Goal: Information Seeking & Learning: Learn about a topic

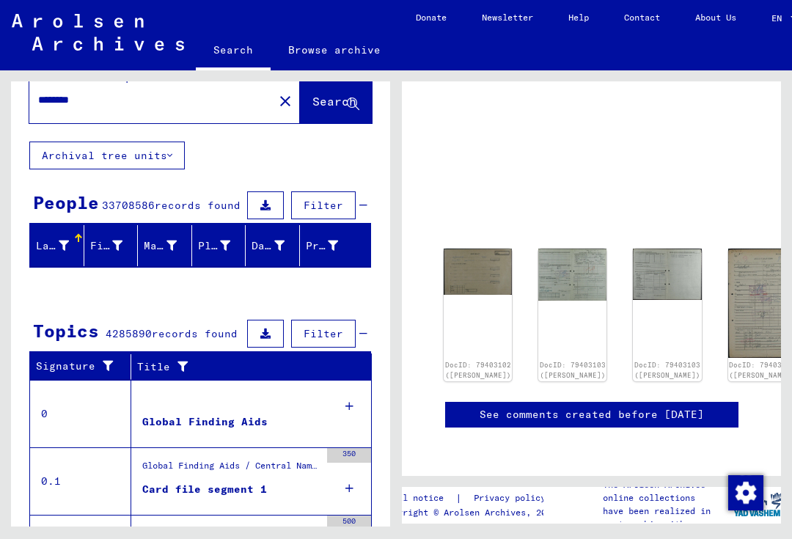
scroll to position [55, 0]
click at [473, 249] on div "DocID: 79403102 ([PERSON_NAME])" at bounding box center [478, 315] width 68 height 133
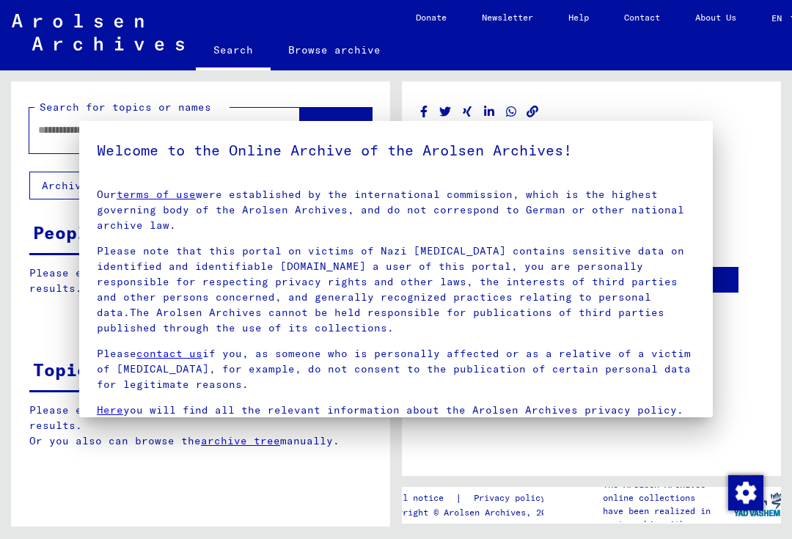
type input "********"
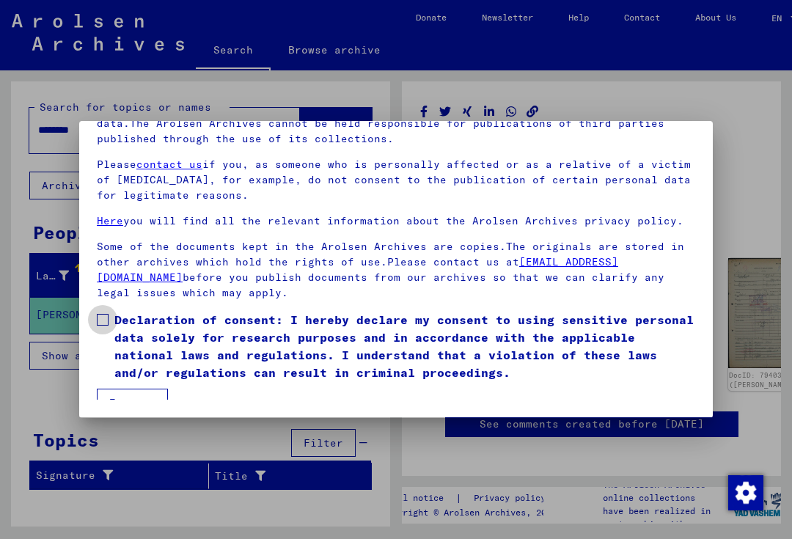
scroll to position [145, 0]
click at [105, 314] on span at bounding box center [103, 320] width 12 height 12
click at [153, 391] on button "I agree" at bounding box center [132, 403] width 71 height 28
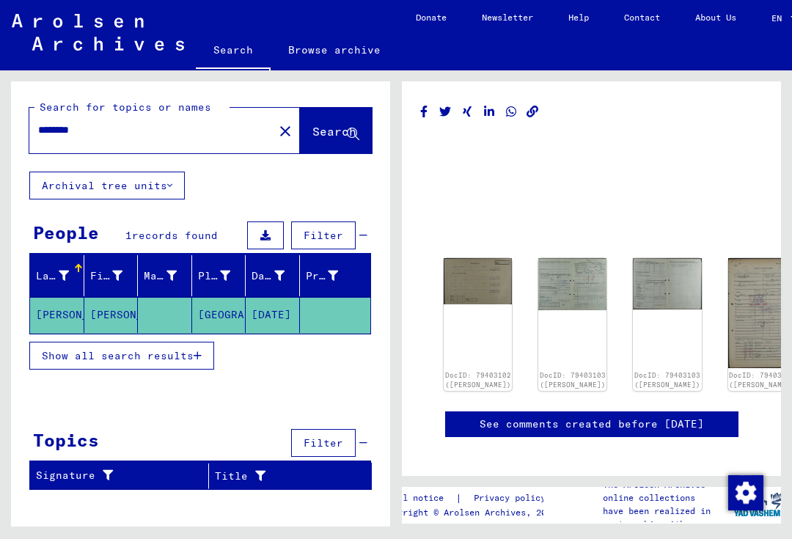
click at [467, 302] on div "DocID: 79403102 ([PERSON_NAME])" at bounding box center [478, 324] width 68 height 133
click at [465, 279] on img at bounding box center [478, 281] width 68 height 46
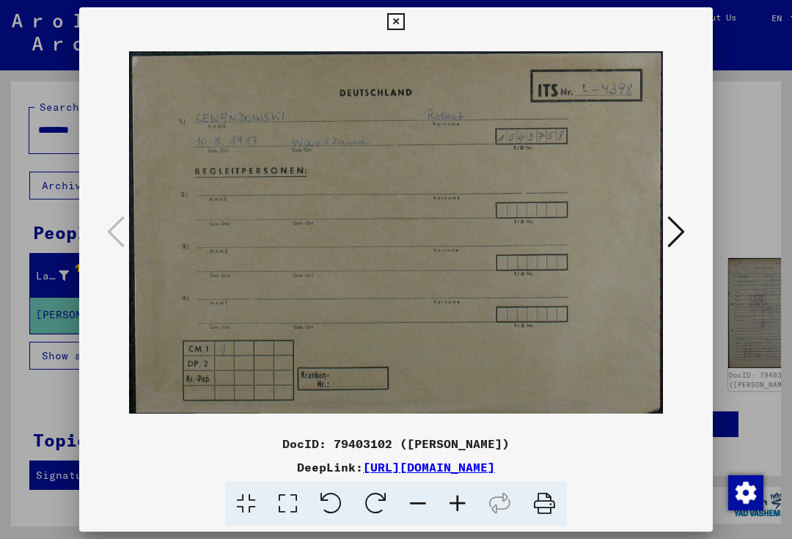
click at [758, 87] on div at bounding box center [396, 269] width 792 height 539
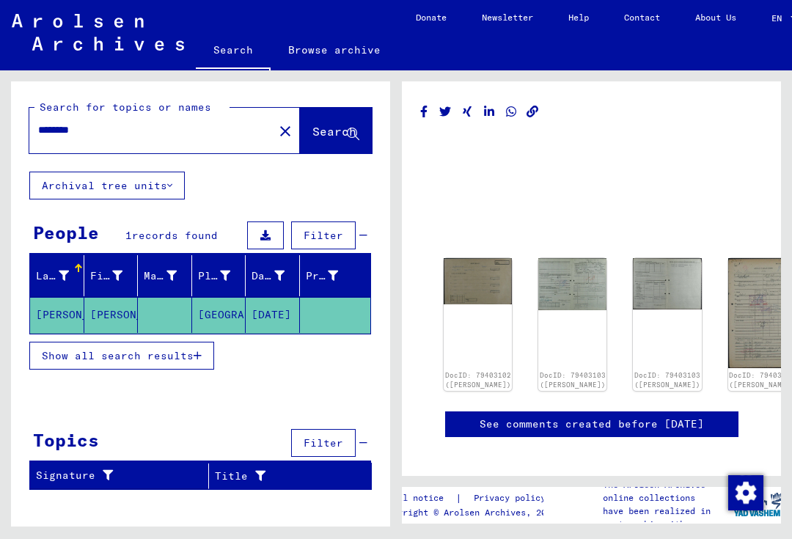
scroll to position [14, 0]
click at [483, 277] on img at bounding box center [478, 281] width 68 height 46
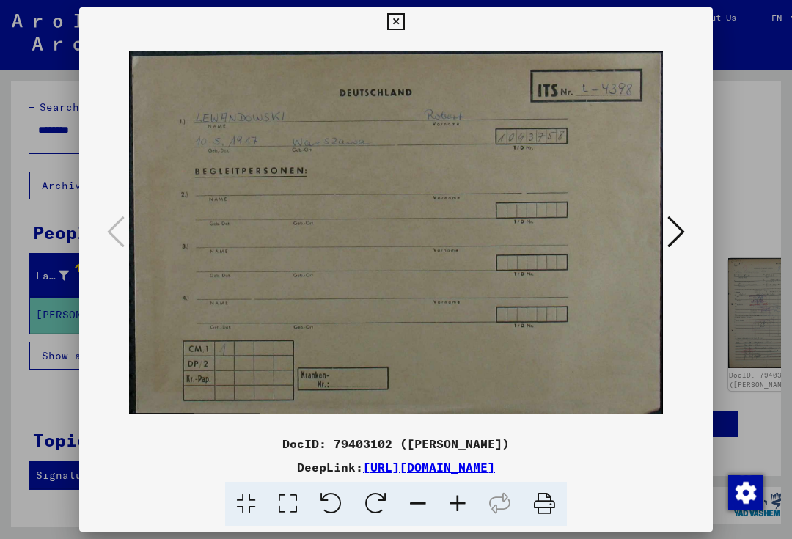
click at [671, 238] on icon at bounding box center [677, 231] width 18 height 35
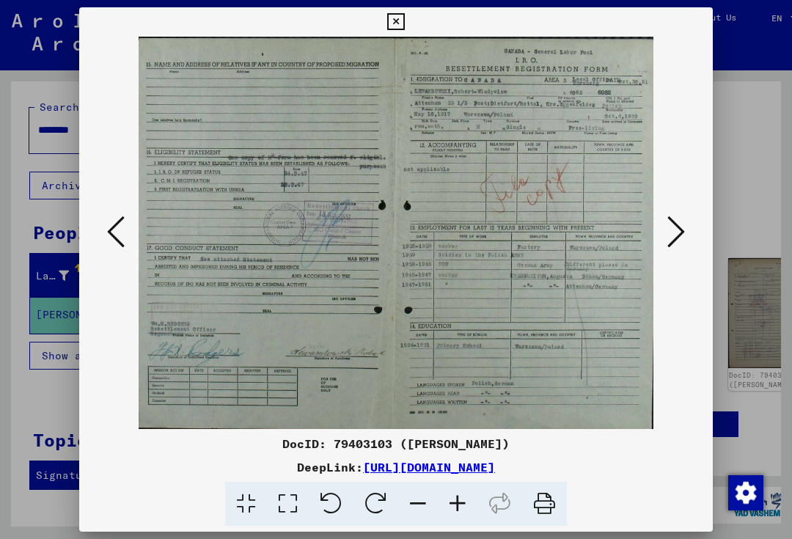
click at [680, 236] on icon at bounding box center [677, 231] width 18 height 35
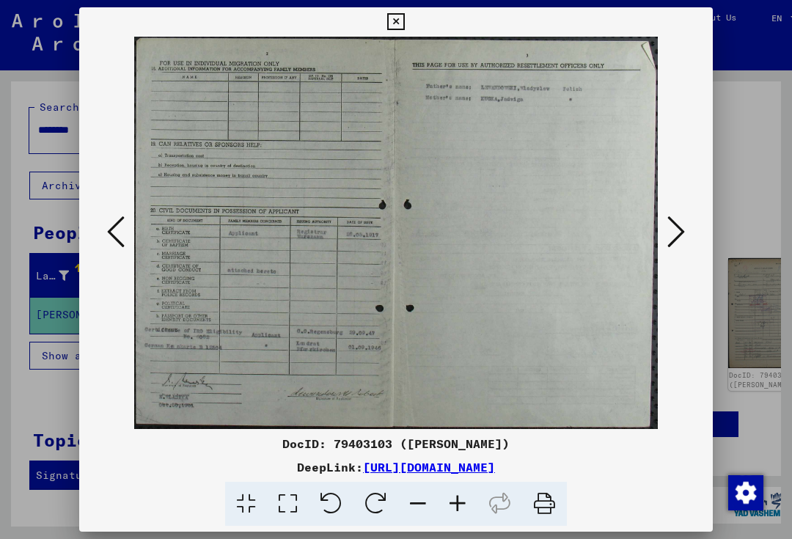
click at [679, 229] on icon at bounding box center [677, 231] width 18 height 35
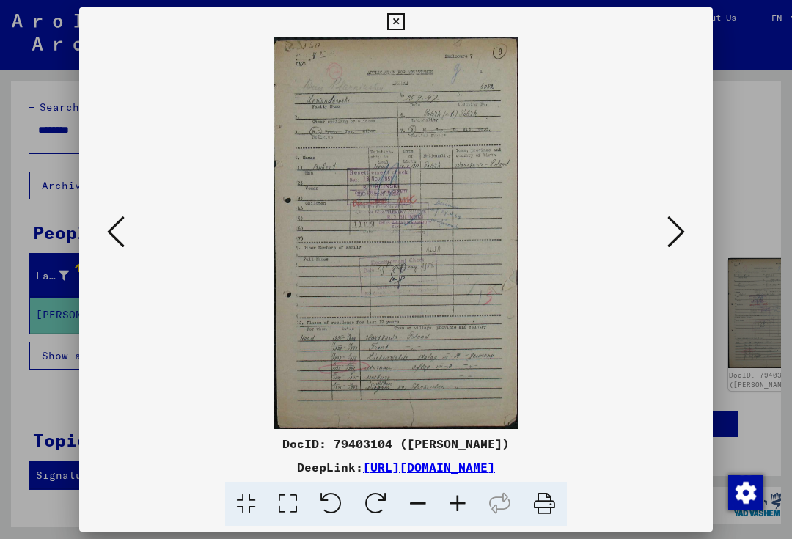
click at [112, 238] on icon at bounding box center [116, 231] width 18 height 35
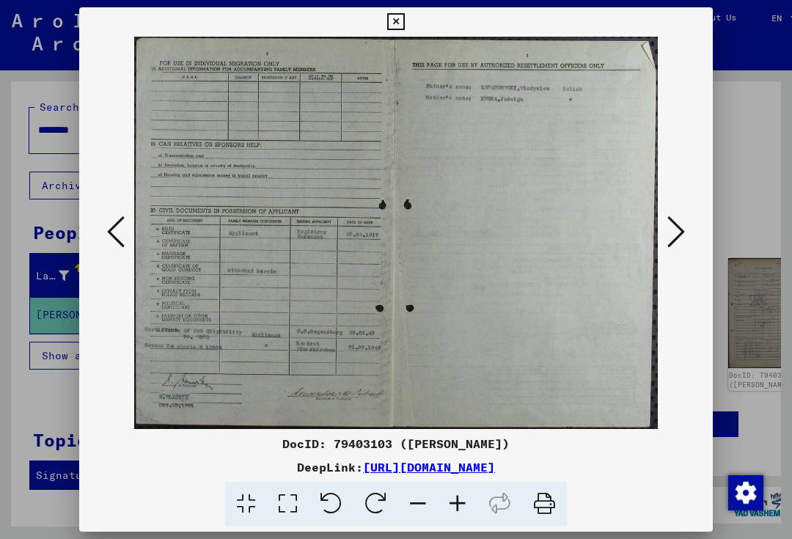
click at [677, 244] on icon at bounding box center [677, 231] width 18 height 35
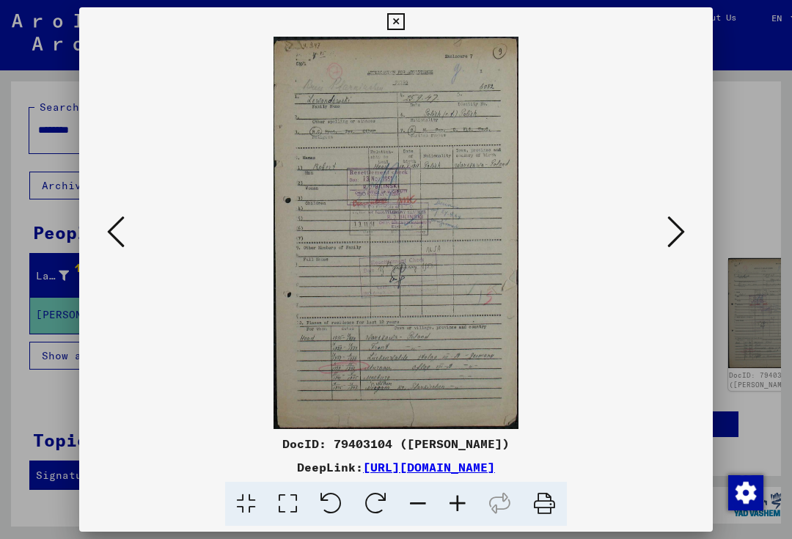
click at [572, 150] on img at bounding box center [396, 233] width 534 height 393
click at [109, 223] on icon at bounding box center [116, 231] width 18 height 35
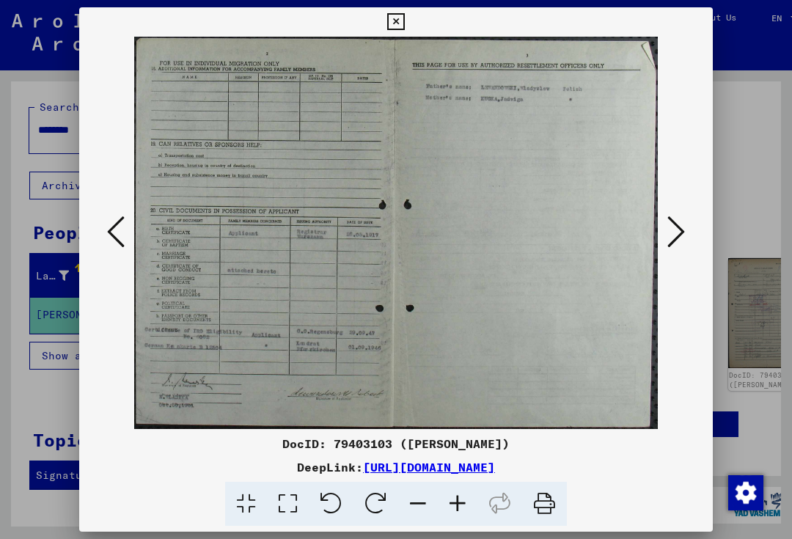
click at [84, 255] on div at bounding box center [396, 233] width 634 height 393
click at [121, 234] on icon at bounding box center [116, 231] width 18 height 35
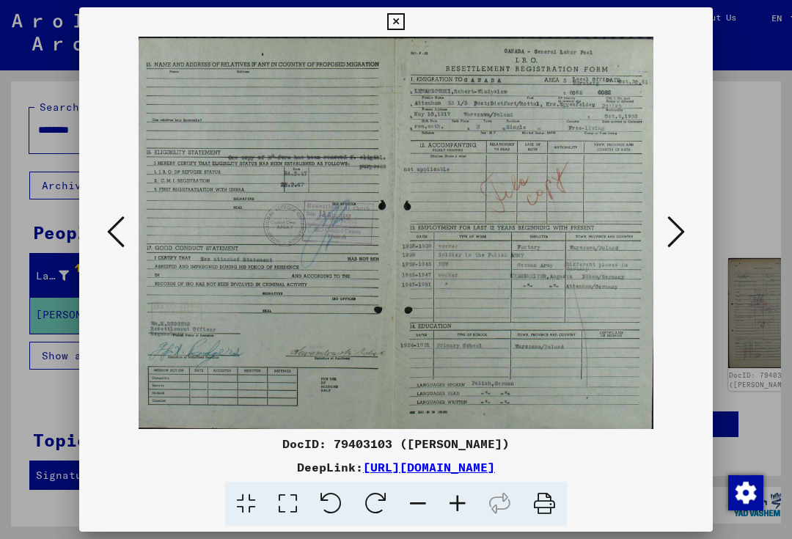
click at [118, 234] on icon at bounding box center [116, 231] width 18 height 35
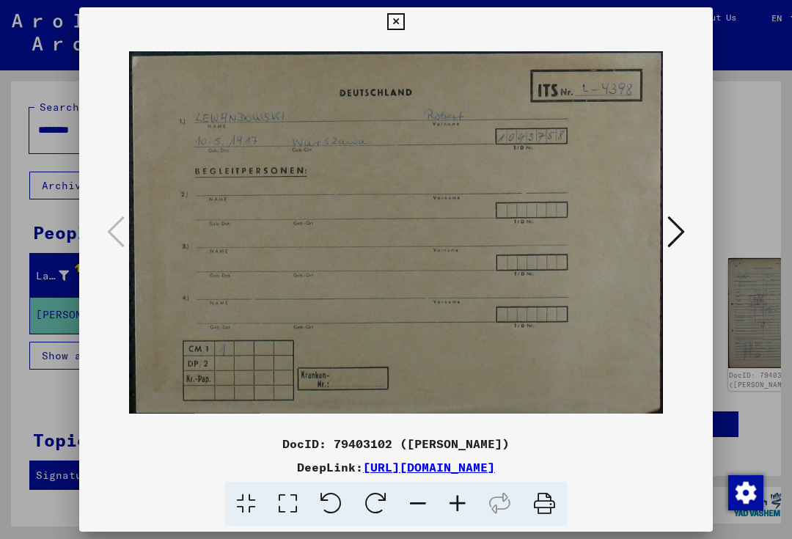
click at [689, 170] on div at bounding box center [396, 233] width 634 height 393
